Goal: Task Accomplishment & Management: Use online tool/utility

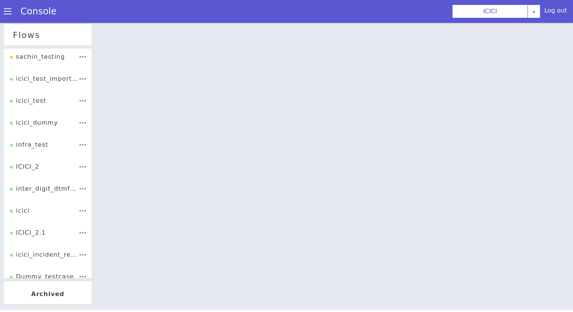
click at [40, 162] on li "ICICI_2" at bounding box center [48, 169] width 88 height 22
click at [31, 166] on div "ICICI_2" at bounding box center [25, 169] width 30 height 14
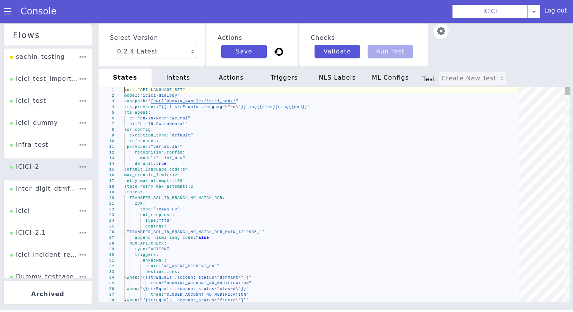
type textarea "- provider: "vernacular" recognition_config: model: "icici_new" default: true d…"
click at [243, 151] on div "recognition_config :" at bounding box center [324, 153] width 400 height 6
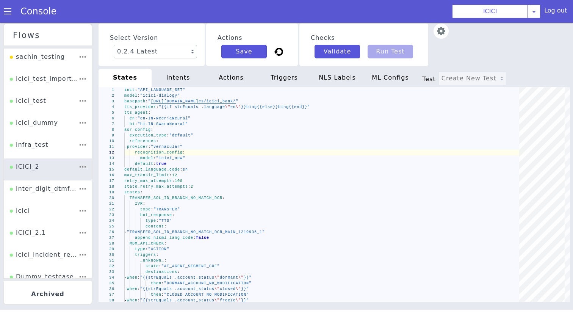
click at [223, 81] on div "actions" at bounding box center [231, 78] width 53 height 18
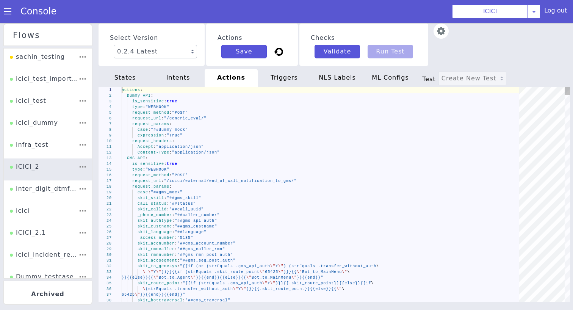
drag, startPoint x: 223, startPoint y: 86, endPoint x: 242, endPoint y: 166, distance: 82.8
click at [242, 167] on div "type : "WEBHOOK"" at bounding box center [323, 170] width 403 height 6
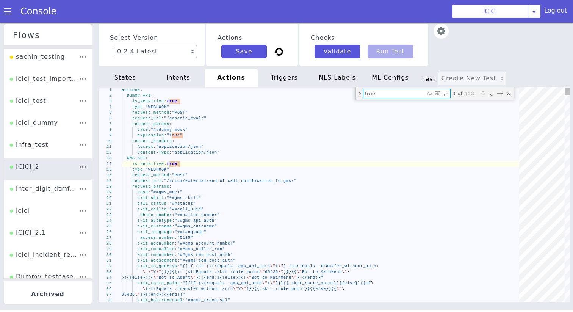
type textarea "request_headers: Accept: "application/json" Content-Type: "application/json" PI…"
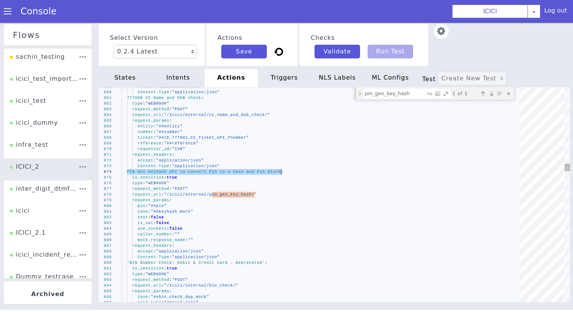
drag, startPoint x: 127, startPoint y: 173, endPoint x: 281, endPoint y: 173, distance: 153.2
click at [374, 94] on textarea "pin_gen_key_hash" at bounding box center [395, 93] width 62 height 9
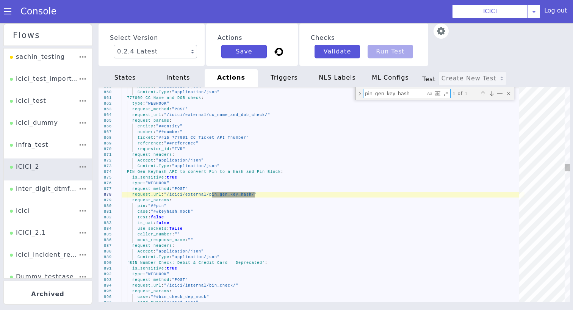
click at [384, 95] on textarea "pin_gen_key_hash" at bounding box center [395, 93] width 62 height 9
paste textarea "PinBlock and Key hash API"
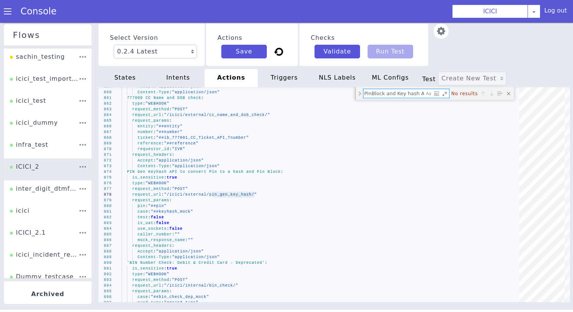
type textarea "PinBlock and Key hash API"
click at [117, 80] on div "states" at bounding box center [125, 78] width 53 height 18
type textarea "- provider: "vernacular" recognition_config: model: "icici_new" default: true d…"
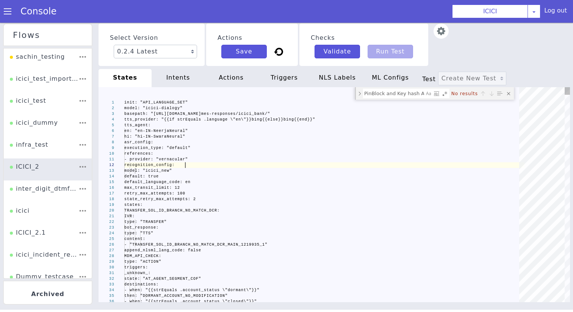
scroll to position [0, 0]
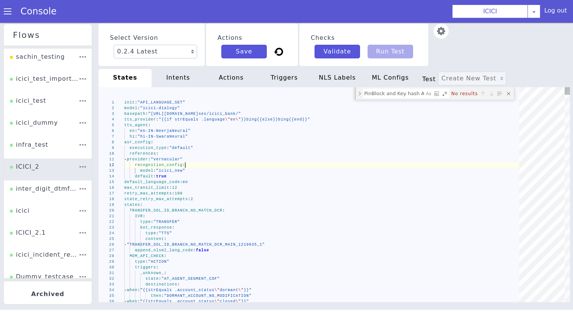
click at [403, 93] on textarea "PinBlock and Key hash API" at bounding box center [394, 93] width 61 height 9
click at [179, 81] on div "intents" at bounding box center [178, 78] width 53 height 18
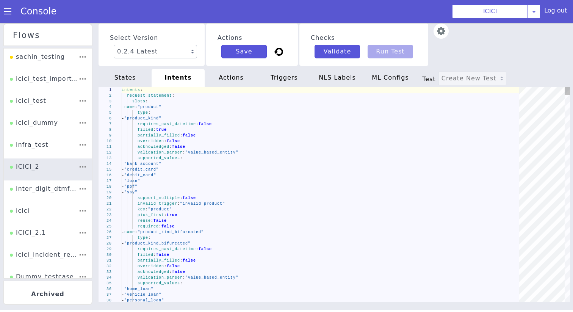
type textarea "acknowledged: false validation_parser: "value_based_entity" supported_values: -…"
click at [354, 153] on div "validation_parser : "value_based_entity"" at bounding box center [323, 153] width 403 height 6
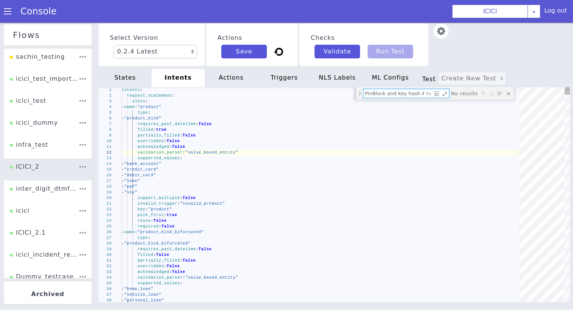
scroll to position [0, 1]
type textarea "PinBlock and Key hash API"
click at [227, 78] on div "actions" at bounding box center [231, 78] width 53 height 18
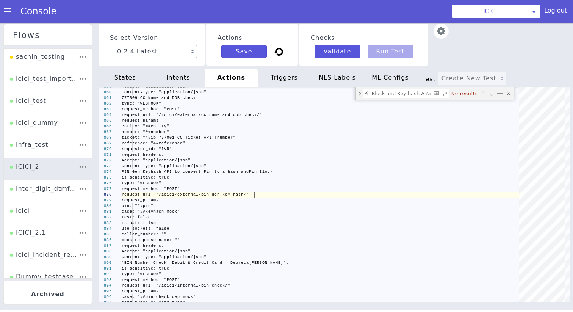
type textarea "request_headers: Accept: "application/json" Content-Type: "application/json" PI…"
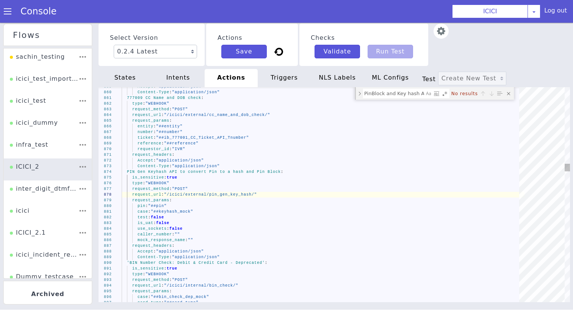
click at [381, 95] on textarea "PinBlock and Key hash API" at bounding box center [394, 93] width 61 height 9
click at [267, 79] on div "triggers" at bounding box center [284, 78] width 53 height 18
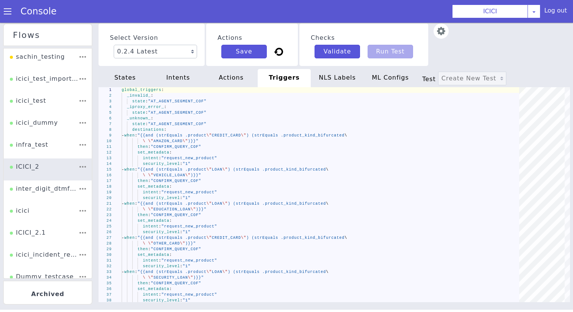
click at [331, 78] on div "NLS Labels" at bounding box center [337, 78] width 53 height 18
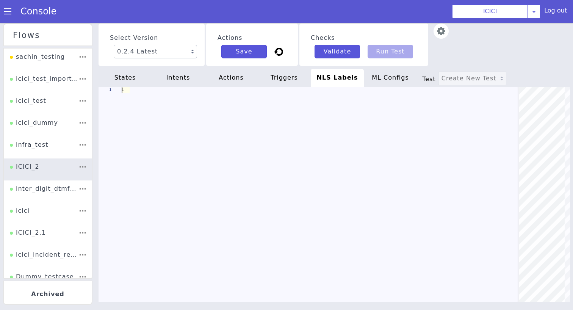
scroll to position [0, 196]
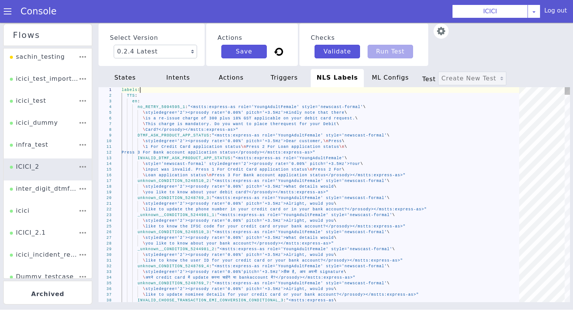
click at [285, 88] on div "labels :" at bounding box center [323, 90] width 403 height 6
click at [288, 76] on div "triggers" at bounding box center [284, 78] width 53 height 18
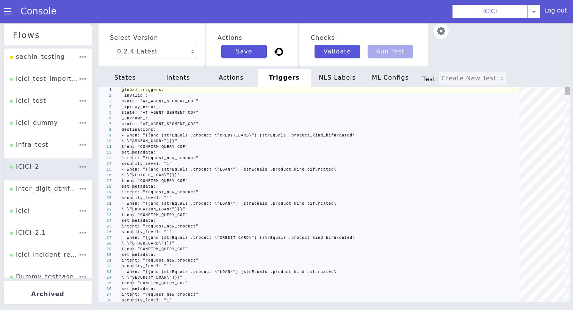
scroll to position [0, 0]
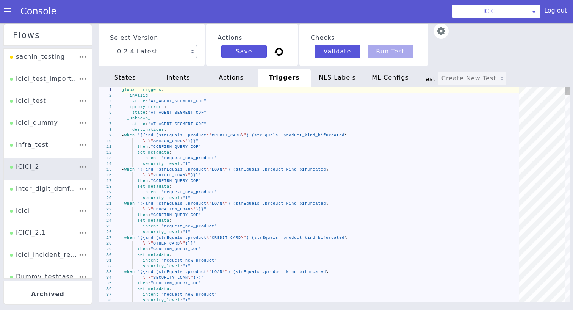
click at [297, 141] on div "\ \" AMAZON_CARD \" )}}"" at bounding box center [323, 141] width 403 height 6
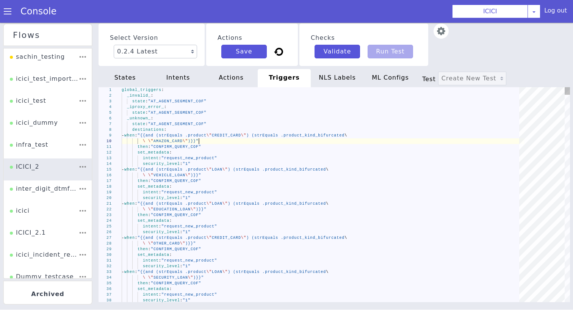
paste textarea "PinBlock and Key hash API"
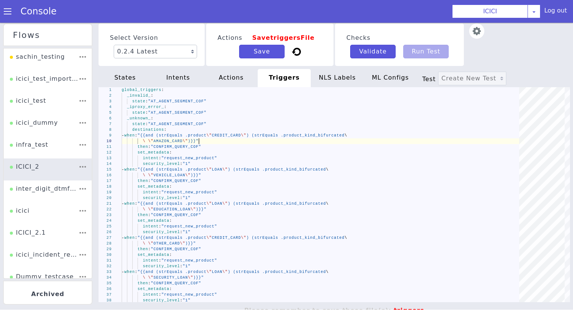
click at [331, 76] on div "NLS Labels" at bounding box center [337, 78] width 53 height 18
type textarea "labels: TTS: en: no_RETRY_5094595_1: "<mstts:express-as role='YoungAdultFemale'…"
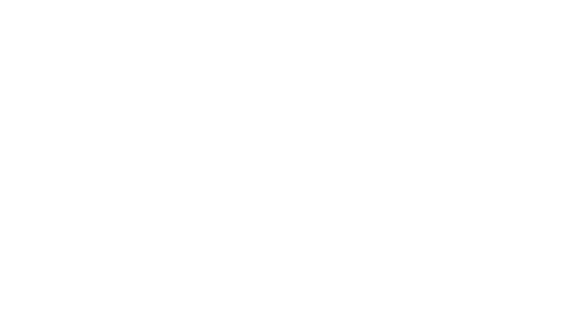
scroll to position [2, 0]
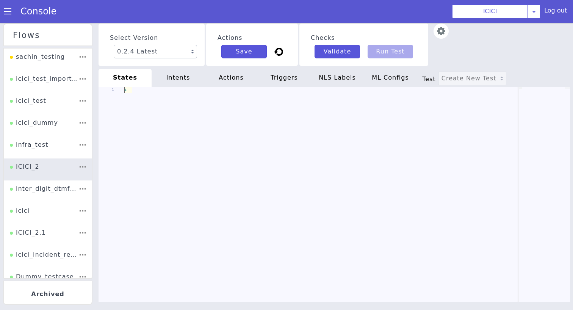
type textarea "init: "API_LANGUAGE_SET" model: "icici-dialogy" basepath: "[URL][DOMAIN_NAME]" …"
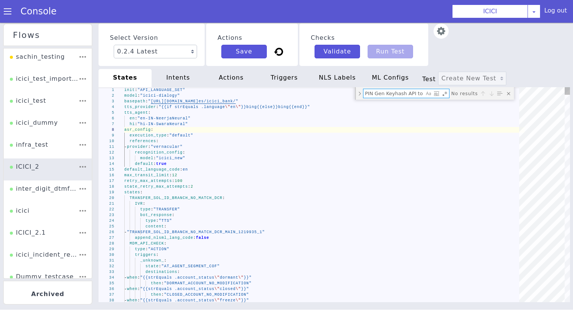
scroll to position [0, 76]
type textarea "PIN Gen Keyhash API to convert Pin to a hash and Pin Block"
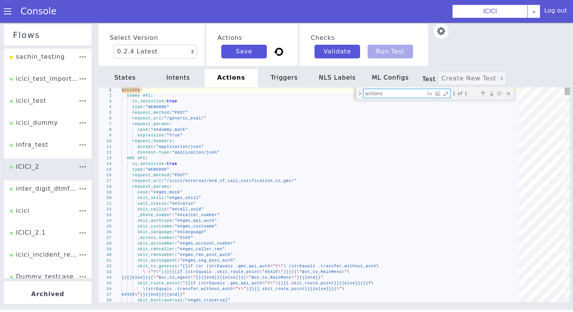
type textarea "request_headers: Accept: "application/json" Content-Type: "application/json" PI…"
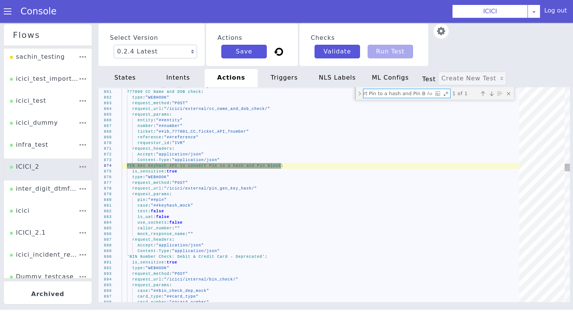
type textarea "PIN Gen Keyhash API to convert Pin to a hash and Pin Block"
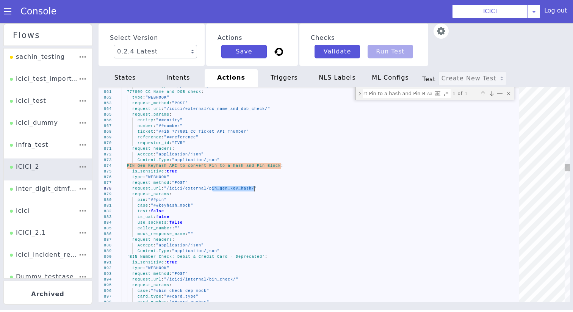
drag, startPoint x: 421, startPoint y: 16, endPoint x: 463, endPoint y: 17, distance: 41.3
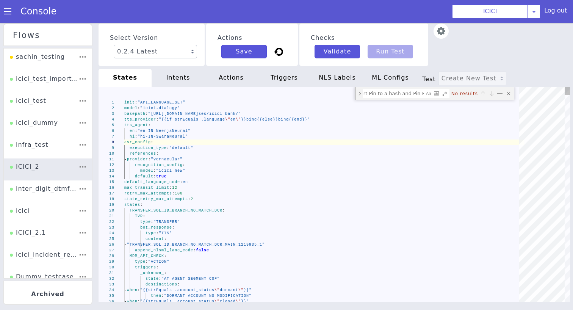
paste textarea "pin_gen_key_hash"
type textarea "- "percentage" - "period" - "personal_payee" - "pin" - "pin_block" - "pin_gen_k…"
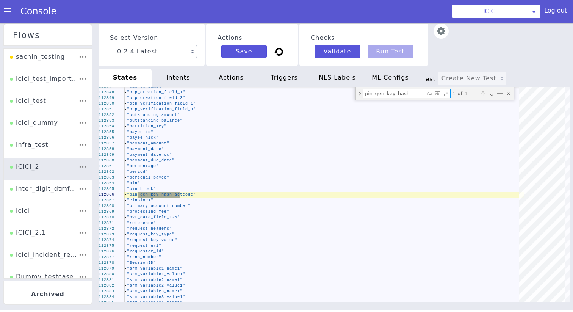
type textarea "pin_gen_key_hash"
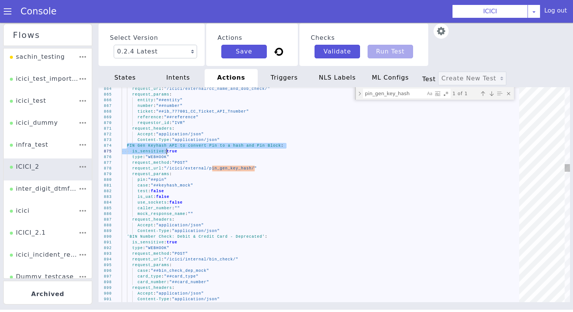
drag, startPoint x: 659, startPoint y: 480, endPoint x: 697, endPoint y: 482, distance: 38.0
drag, startPoint x: 571, startPoint y: -12, endPoint x: 533, endPoint y: -11, distance: 38.7
drag, startPoint x: 543, startPoint y: -82, endPoint x: 602, endPoint y: -82, distance: 59.5
click at [141, 69] on div "states" at bounding box center [128, 70] width 53 height 18
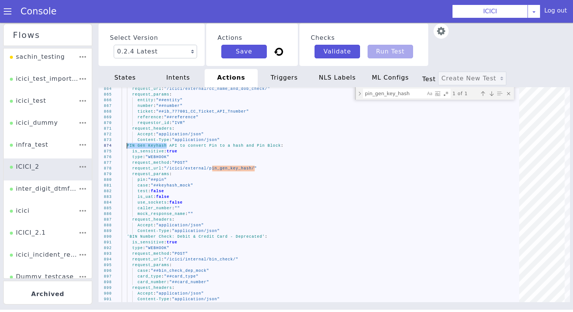
type textarea "- "percentage" - "period" - "personal_payee" - "pin" - "pin_block" - "pin_gen_k…"
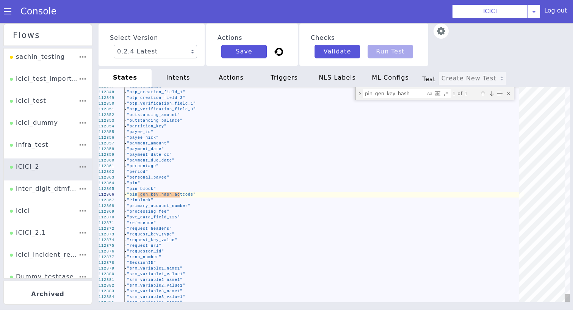
click at [408, 38] on textarea "pin_gen_key_hash" at bounding box center [427, 39] width 62 height 9
type textarea "k"
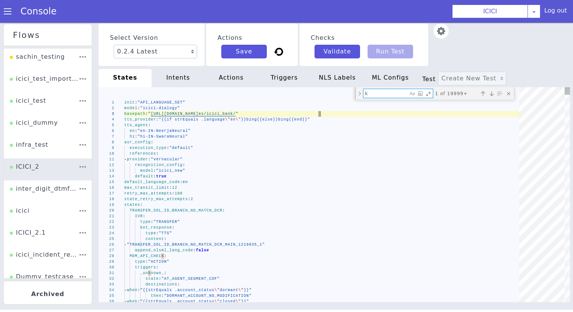
type textarea "f_tf_value_3: "" gms_api_auth: "Y" gms_custname: "{{.ib_931500_linkedacc_custna…"
type textarea "ke"
type textarea "- "180" - "170" - "137" - "127" - "117" product_code: "223" request_source: "RI…"
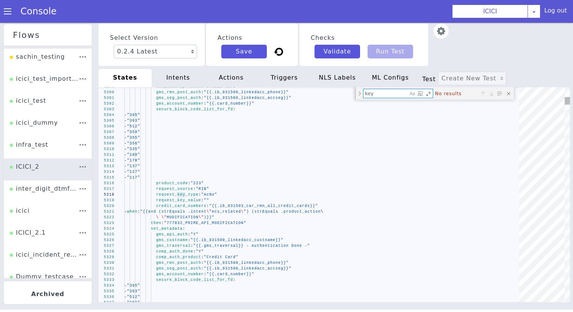
type textarea "key"
type textarea "set_metadata: unknown_retry: "" len_INVALID_PIN_ACCOUNT_DC_AUTH_NEW: "{{len .dt…"
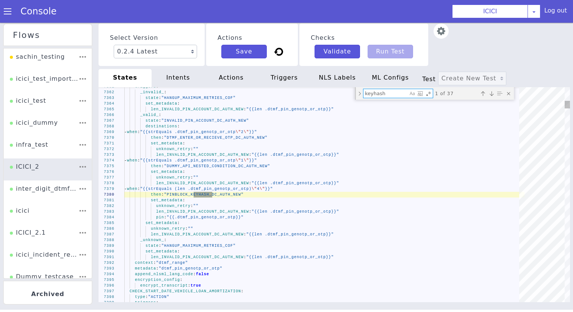
type textarea "keyhash"
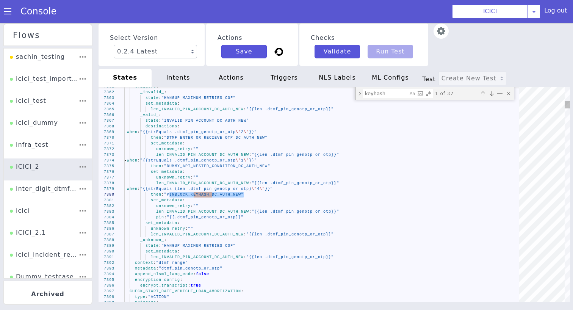
paste textarea "PINBLOCK_KEYHASH_DC_AUTH_NEW"
type textarea "set_metadata: len_SINGLE_CARD_ENTER_PIN_OTP_OR_GENERATE_OTP_DC_AUTH_NEW: "{{len…"
type textarea "PINBLOCK_KEYHASH_DC_AUTH_NEW"
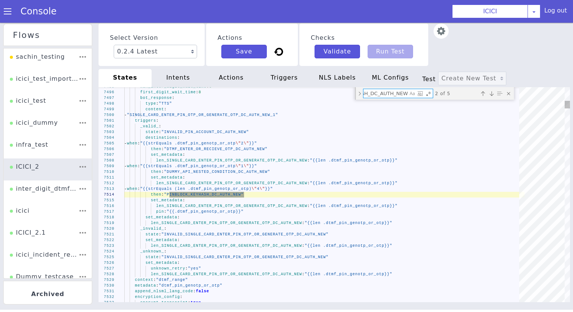
type textarea "_success_: state: "ENTER_OTP_DC_AUTH_NEW_2" enable_validation_webhook: true val…"
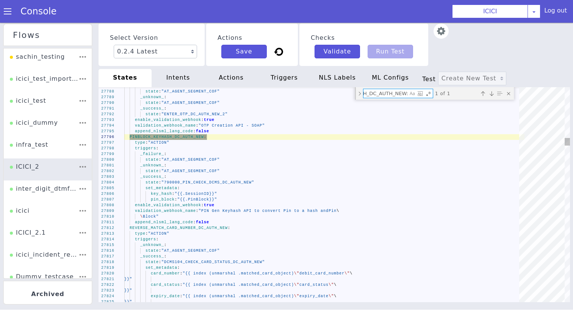
type textarea "PINBLOCK_KEYHASH_DC_AUTH_NEW:"
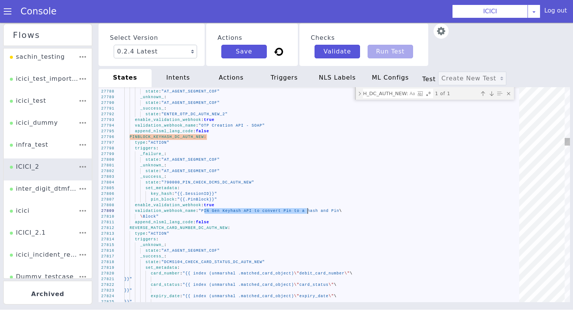
drag, startPoint x: 610, startPoint y: 54, endPoint x: 712, endPoint y: 53, distance: 102.0
paste textarea "Gen Keyhash API to convert Pin to a"
type textarea "_success_: state: "790000_PIN_CHECK_DCMS_BB_ACC_AUTH" set_metadata: key_hash: "…"
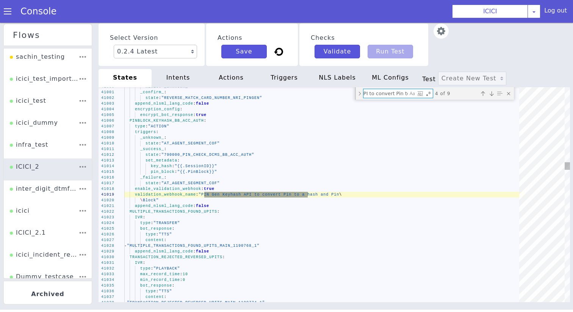
type textarea "PIN Gen Keyhash API to convert Pin to a"
click at [211, 96] on div "type : "ACTION"" at bounding box center [339, 99] width 400 height 6
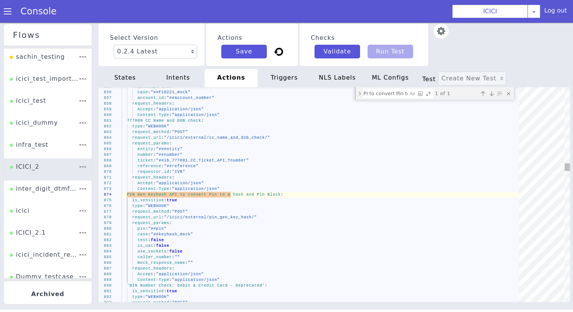
paste textarea "dc_pin_auth"
type textarea "card_number: "##card_number" caller_number: "##caller_number" request_headers: …"
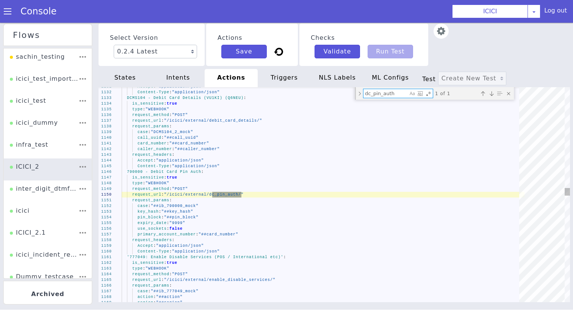
type textarea "dc_pin_auth"
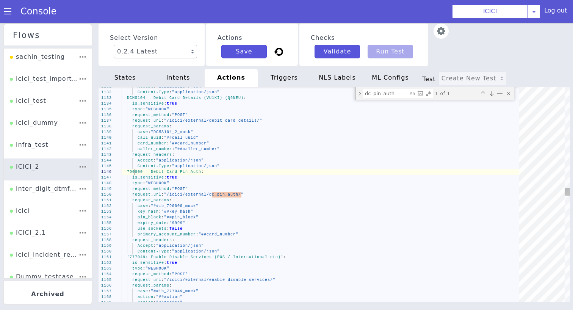
click at [541, 13] on span "790000 - Debit Card Pin Auth" at bounding box center [569, 13] width 74 height 4
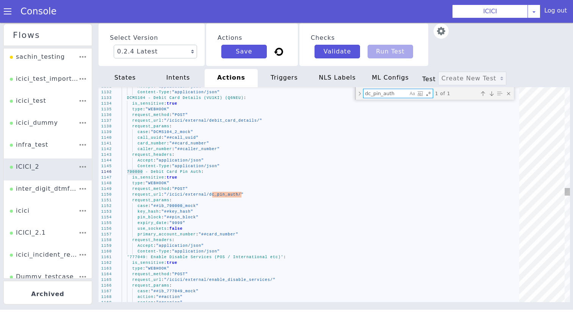
click at [392, 93] on textarea "dc_pin_auth" at bounding box center [386, 93] width 44 height 9
paste textarea "ebit_card_apin_generation"
type textarea "request_headers: Accept: "application/json" Content-Type: "application/json" '8…"
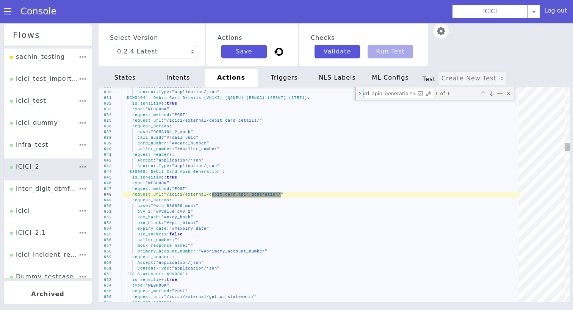
type textarea "debit_card_apin_generation"
